Goal: Check status: Check status

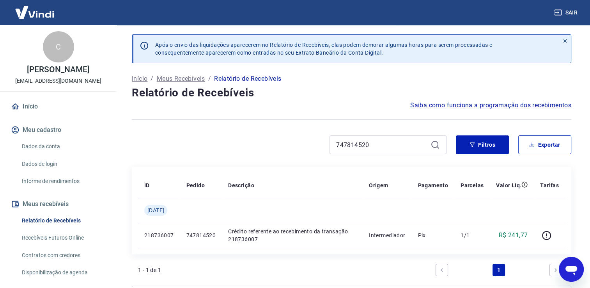
scroll to position [55, 0]
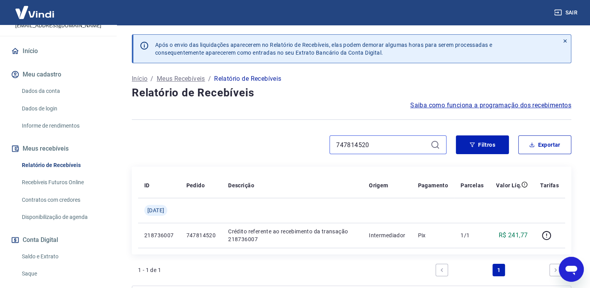
drag, startPoint x: 379, startPoint y: 142, endPoint x: 268, endPoint y: 143, distance: 110.7
click at [268, 143] on div "747814520" at bounding box center [289, 144] width 315 height 19
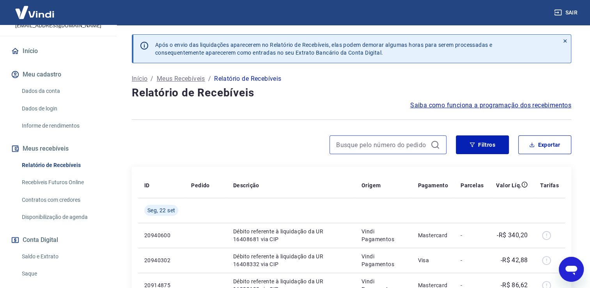
click at [353, 147] on input at bounding box center [381, 145] width 91 height 12
paste input "750694747"
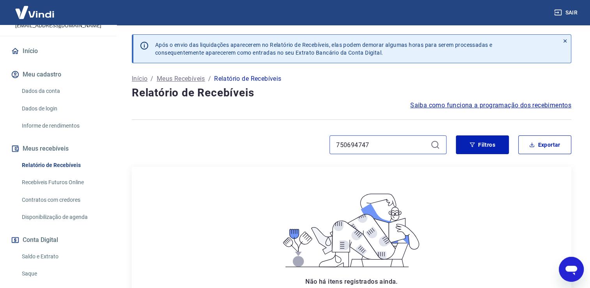
drag, startPoint x: 379, startPoint y: 143, endPoint x: 269, endPoint y: 143, distance: 110.7
click at [269, 143] on div "750694747" at bounding box center [289, 144] width 315 height 19
drag, startPoint x: 384, startPoint y: 146, endPoint x: 276, endPoint y: 146, distance: 107.6
click at [276, 146] on div "750694747" at bounding box center [289, 144] width 315 height 19
paste input "415697038"
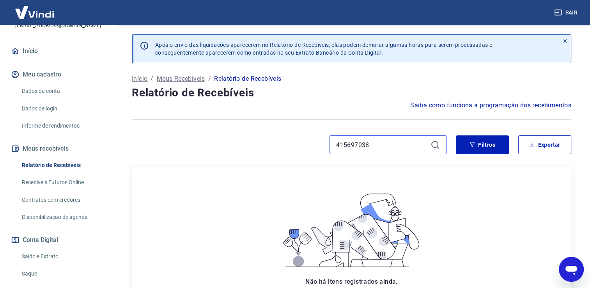
drag, startPoint x: 377, startPoint y: 142, endPoint x: 301, endPoint y: 148, distance: 76.7
click at [301, 148] on div "415697038" at bounding box center [289, 144] width 315 height 19
paste input "750694747"
type input "750694747"
drag, startPoint x: 269, startPoint y: 138, endPoint x: 253, endPoint y: 140, distance: 16.1
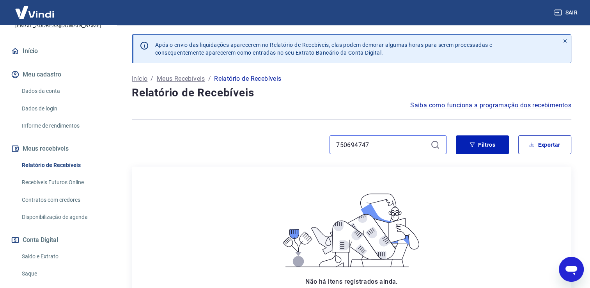
click at [254, 140] on div "750694747" at bounding box center [289, 144] width 315 height 19
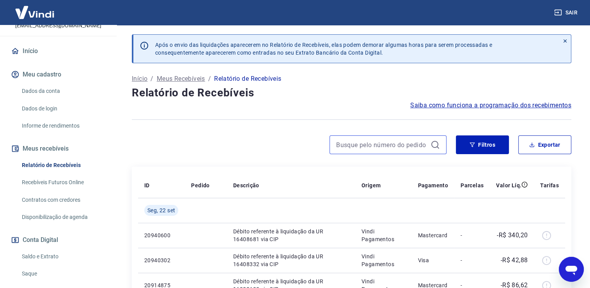
click at [371, 141] on input at bounding box center [381, 145] width 91 height 12
paste input "750065844"
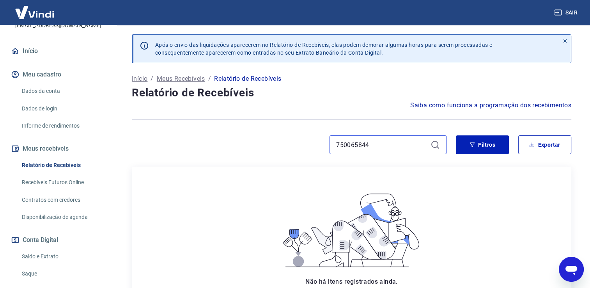
type input "750065844"
